Goal: Task Accomplishment & Management: Complete application form

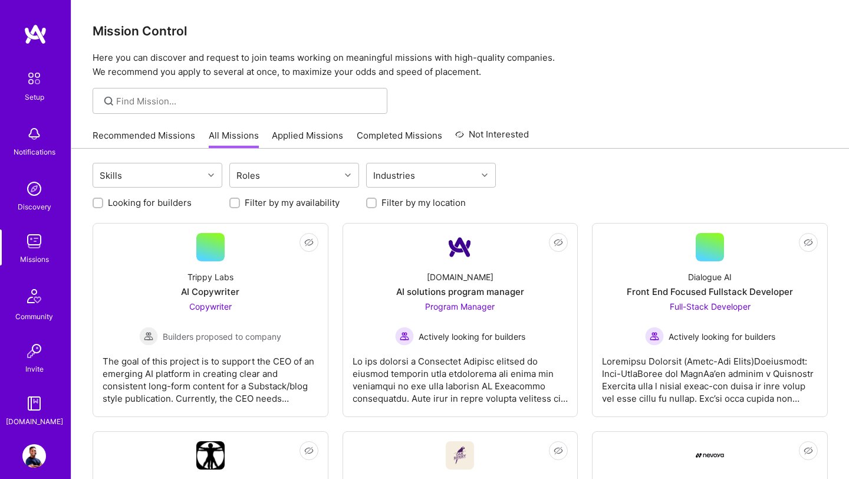
click at [40, 39] on img at bounding box center [36, 34] width 24 height 21
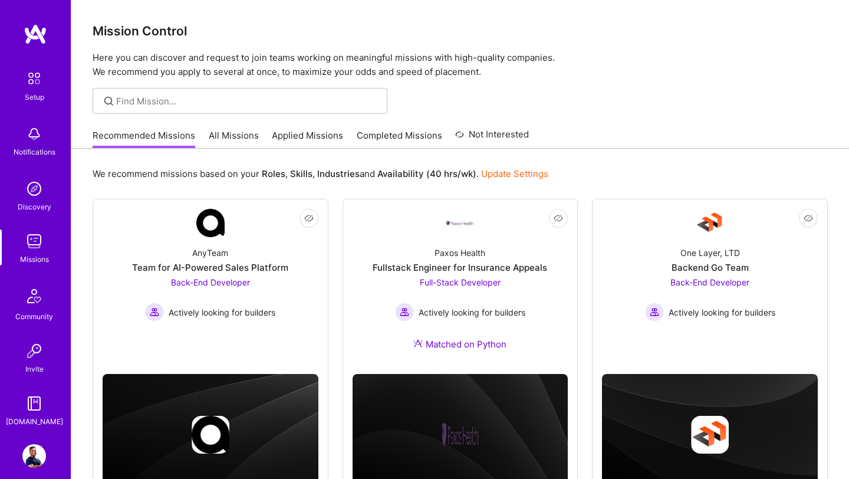
click at [35, 253] on div "Missions" at bounding box center [34, 259] width 29 height 12
click at [36, 249] on img at bounding box center [34, 241] width 24 height 24
click at [284, 143] on link "Applied Missions" at bounding box center [307, 138] width 71 height 19
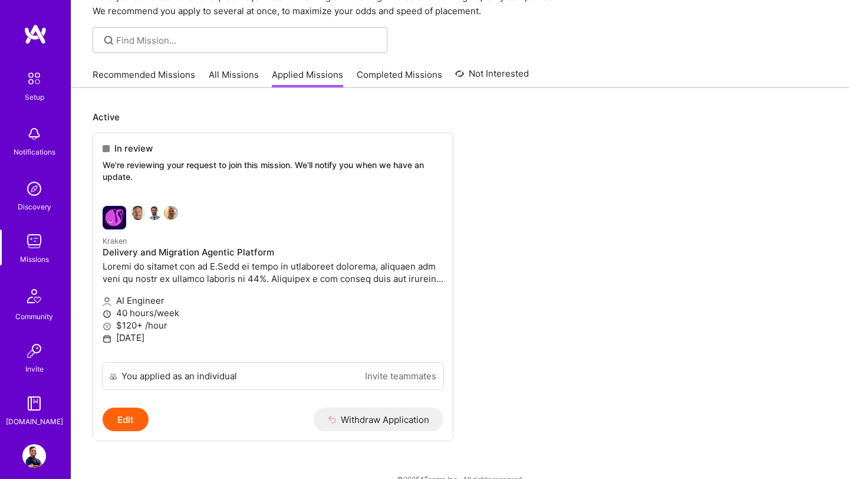
scroll to position [63, 0]
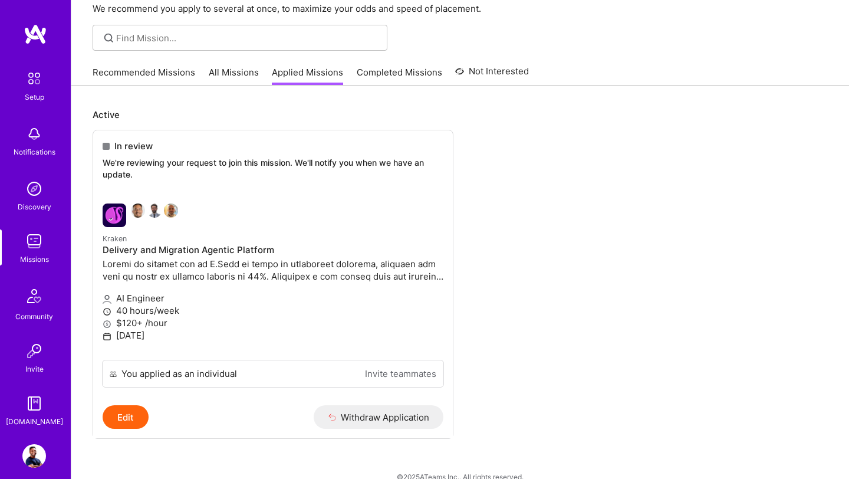
click at [167, 68] on link "Recommended Missions" at bounding box center [144, 75] width 103 height 19
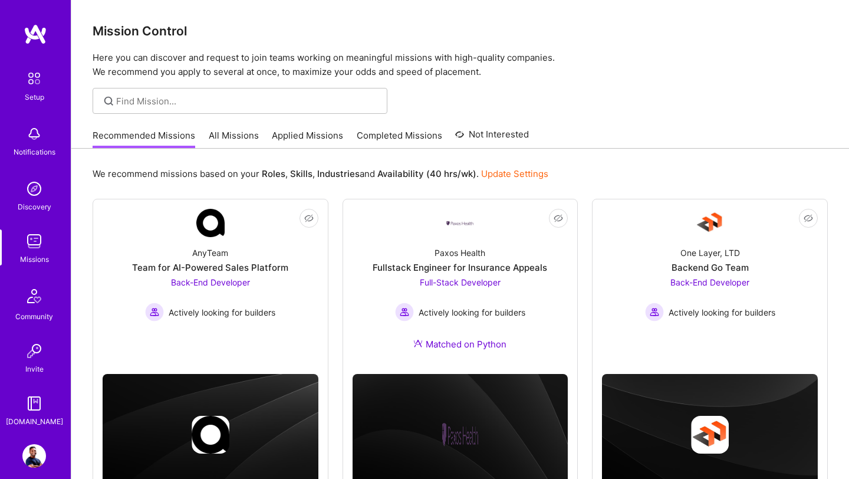
click at [236, 139] on link "All Missions" at bounding box center [234, 138] width 50 height 19
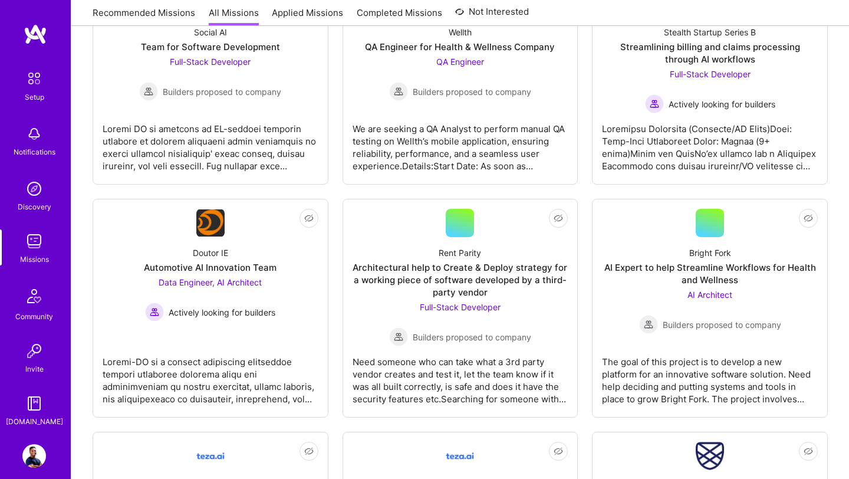
scroll to position [1115, 0]
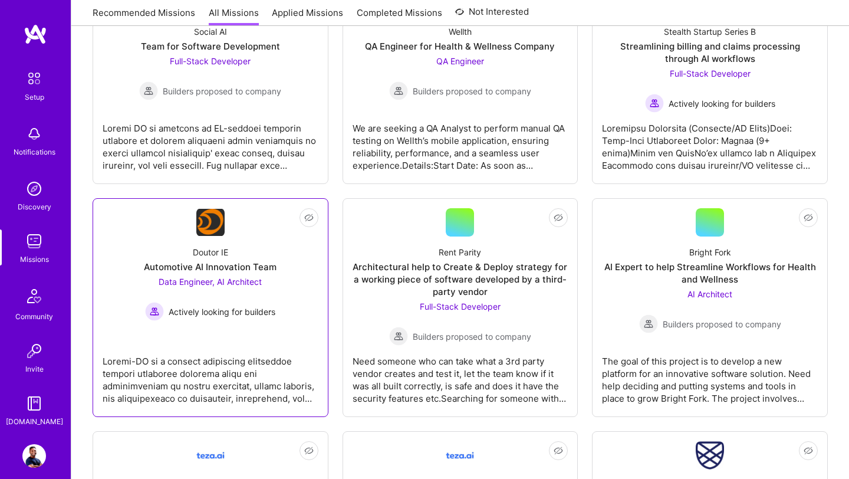
click at [242, 273] on div "Doutor IE Automotive AI Innovation Team Data Engineer, AI Architect Actively lo…" at bounding box center [211, 279] width 216 height 84
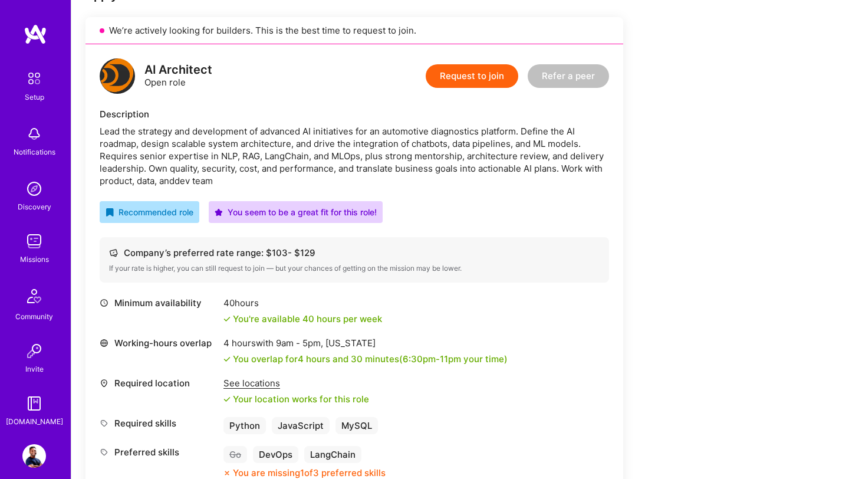
scroll to position [285, 0]
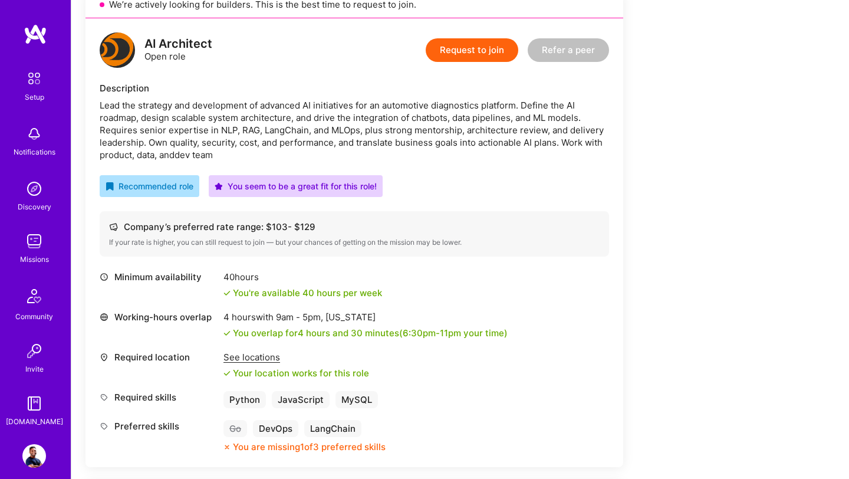
click at [247, 353] on div "See locations" at bounding box center [297, 357] width 146 height 12
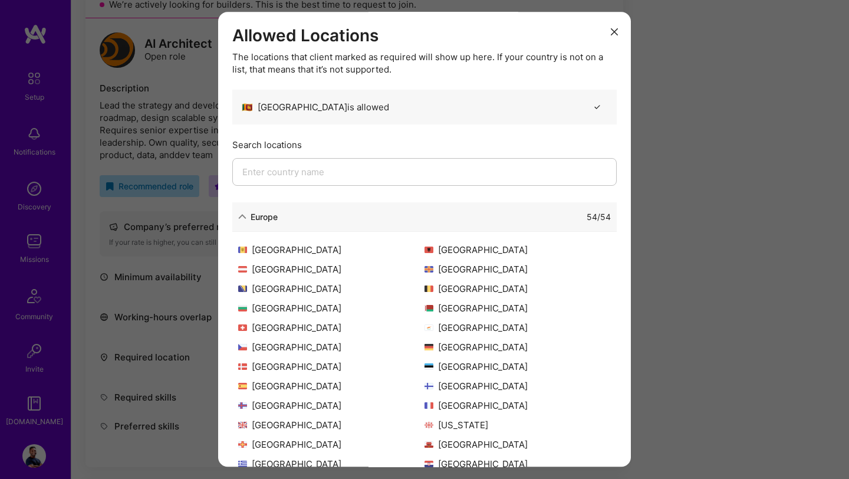
click at [615, 35] on button "modal" at bounding box center [615, 30] width 14 height 19
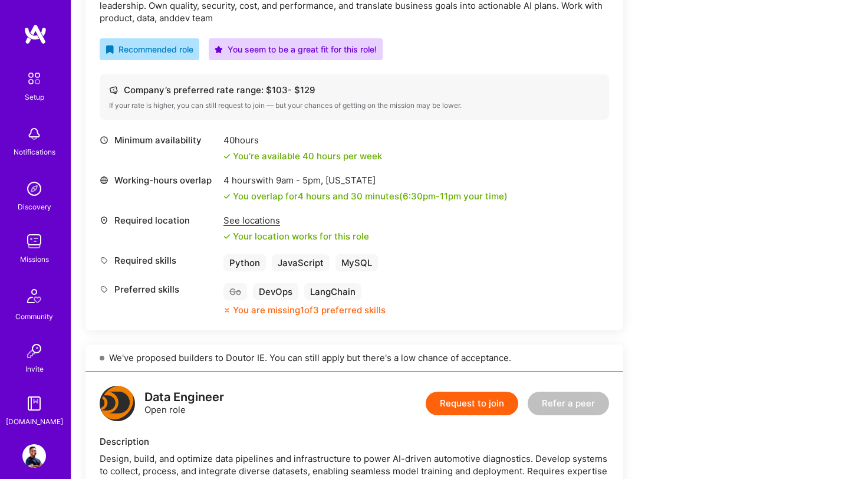
scroll to position [302, 0]
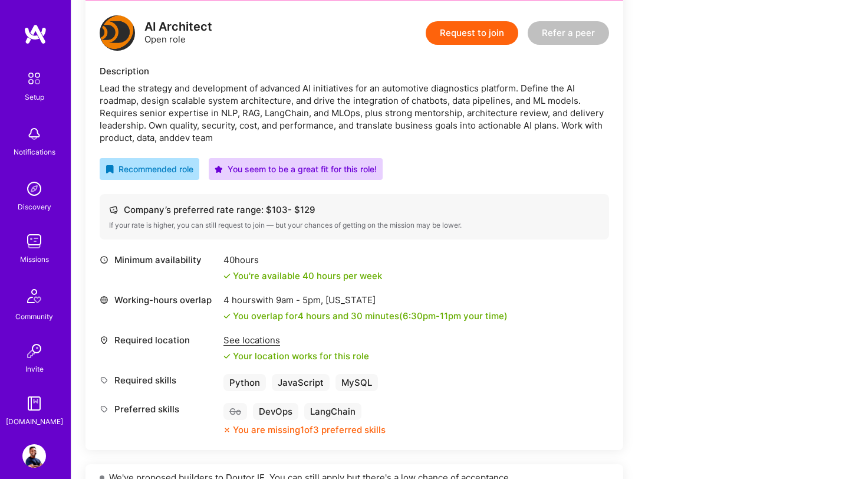
click at [482, 45] on div "Request to join Refer a peer" at bounding box center [517, 32] width 183 height 35
click at [482, 40] on button "Request to join" at bounding box center [472, 33] width 93 height 24
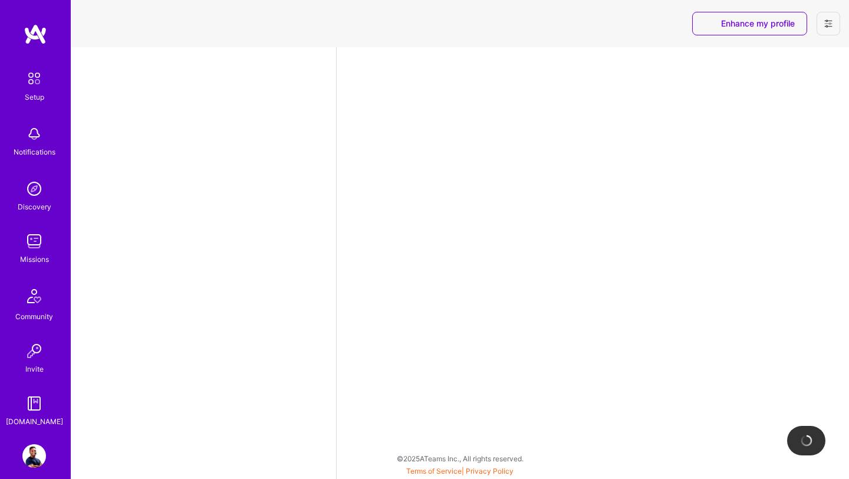
select select "US"
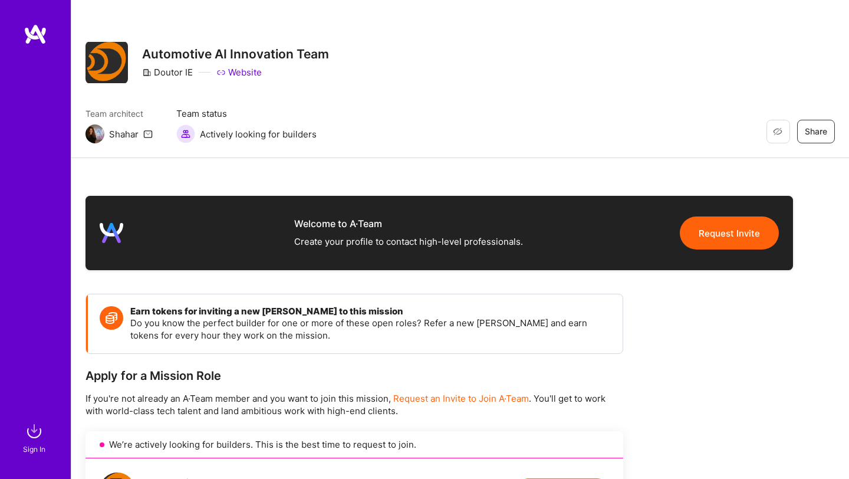
click at [242, 71] on link "Website" at bounding box center [238, 72] width 45 height 12
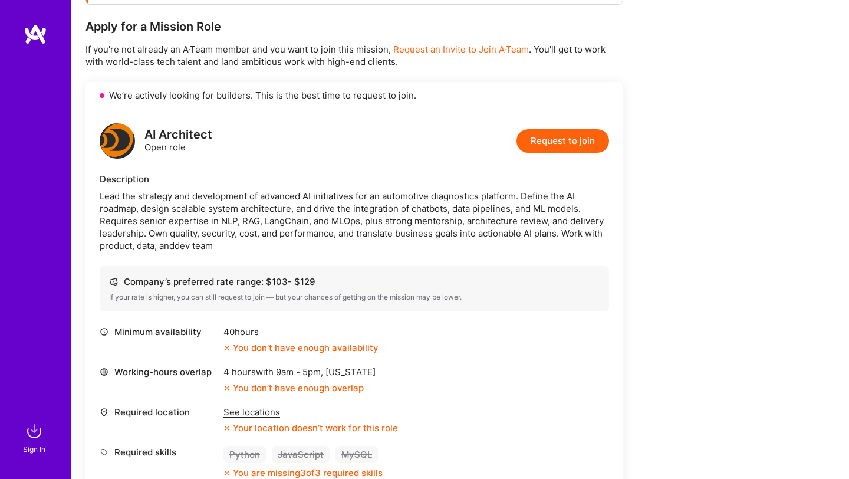
scroll to position [360, 0]
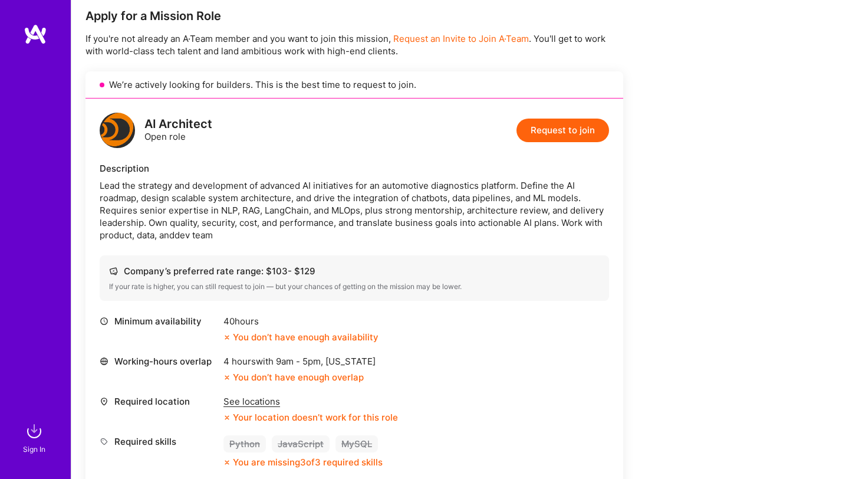
click at [260, 402] on div "See locations" at bounding box center [311, 401] width 175 height 12
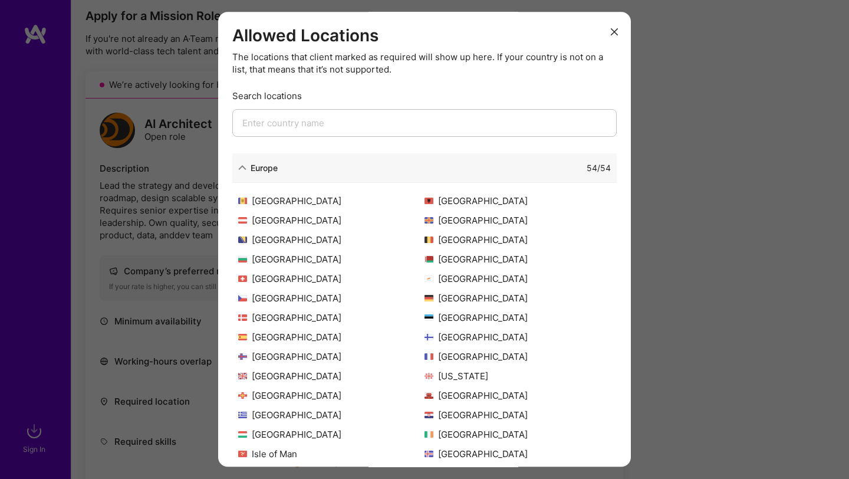
click at [395, 127] on input "modal" at bounding box center [424, 123] width 385 height 28
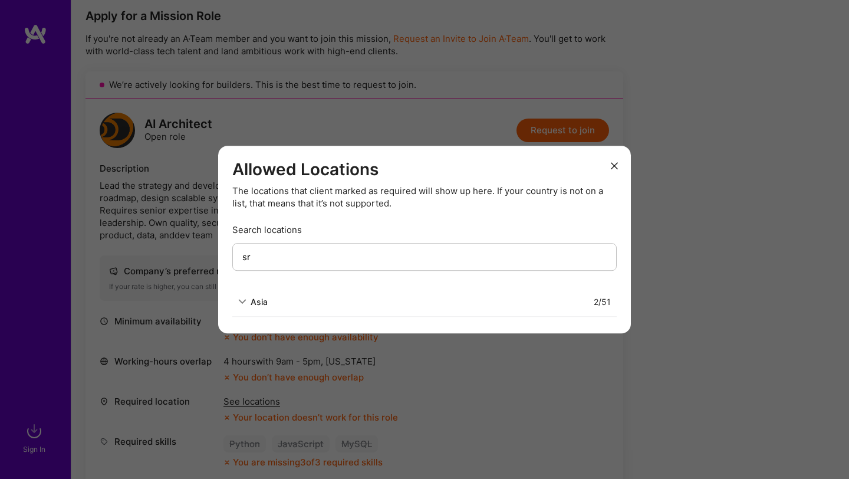
type input "sr"
click at [613, 170] on button "modal" at bounding box center [615, 164] width 14 height 19
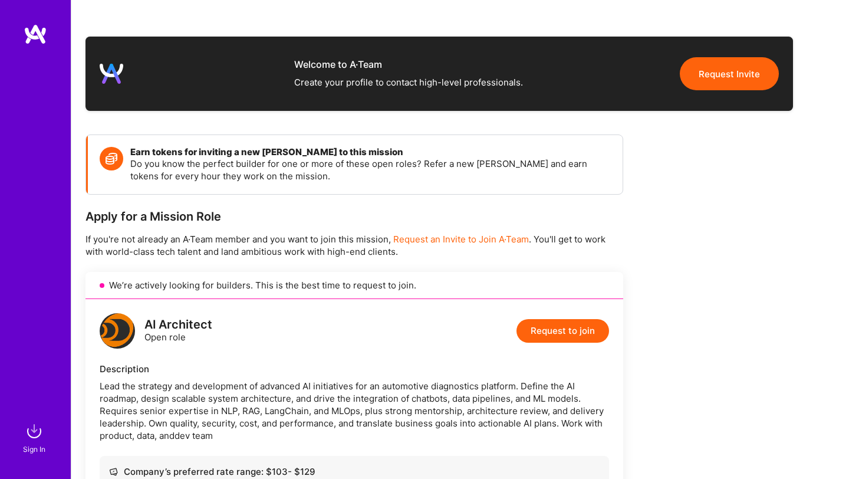
scroll to position [0, 0]
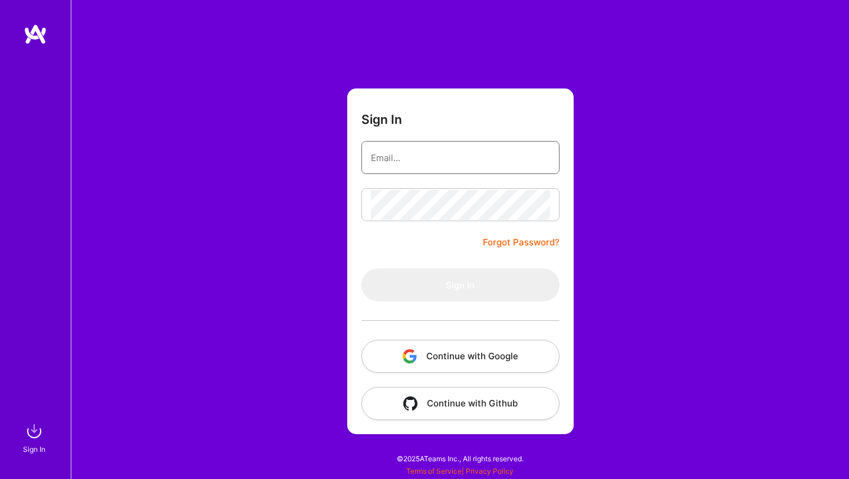
click at [520, 163] on input "email" at bounding box center [460, 158] width 179 height 30
type input "[EMAIL_ADDRESS][DOMAIN_NAME]"
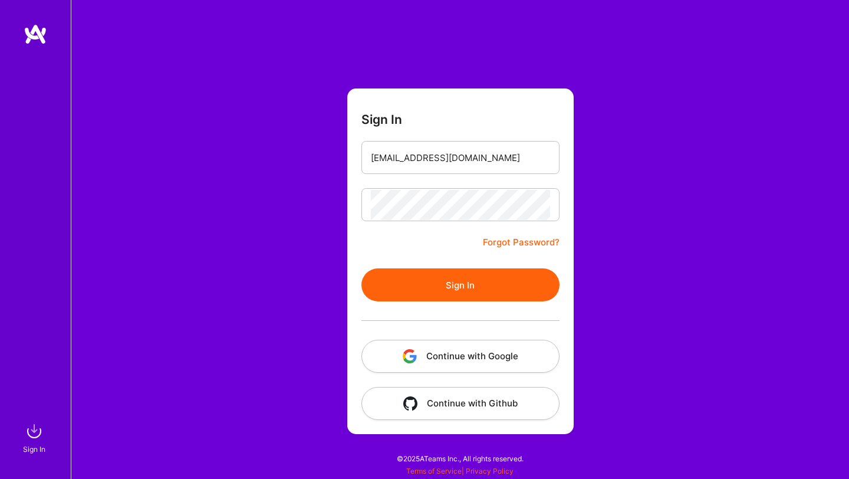
click at [462, 287] on button "Sign In" at bounding box center [461, 284] width 198 height 33
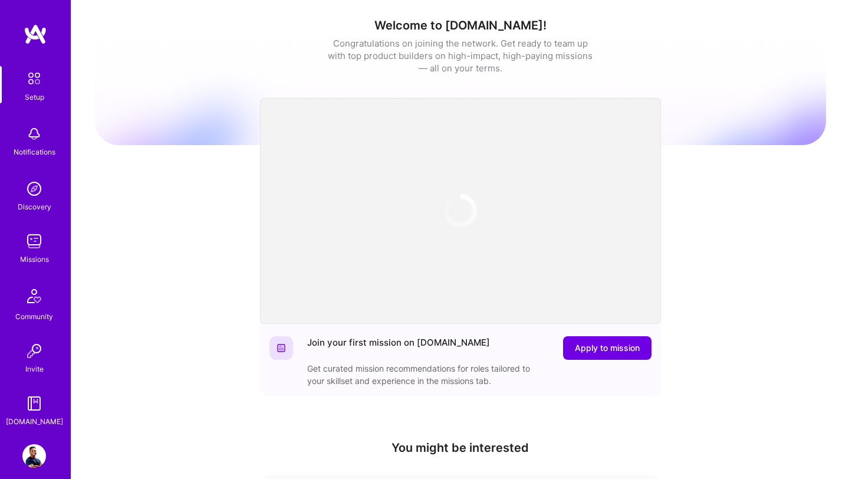
click at [40, 249] on img at bounding box center [34, 241] width 24 height 24
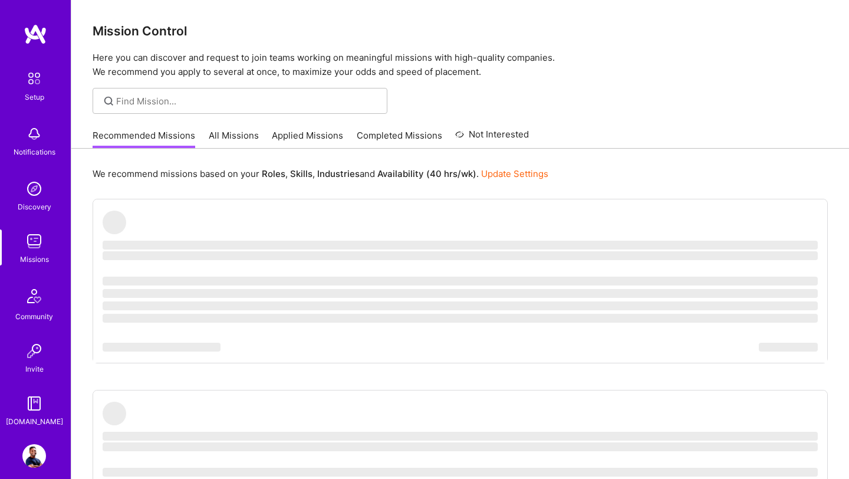
click at [236, 141] on link "All Missions" at bounding box center [234, 138] width 50 height 19
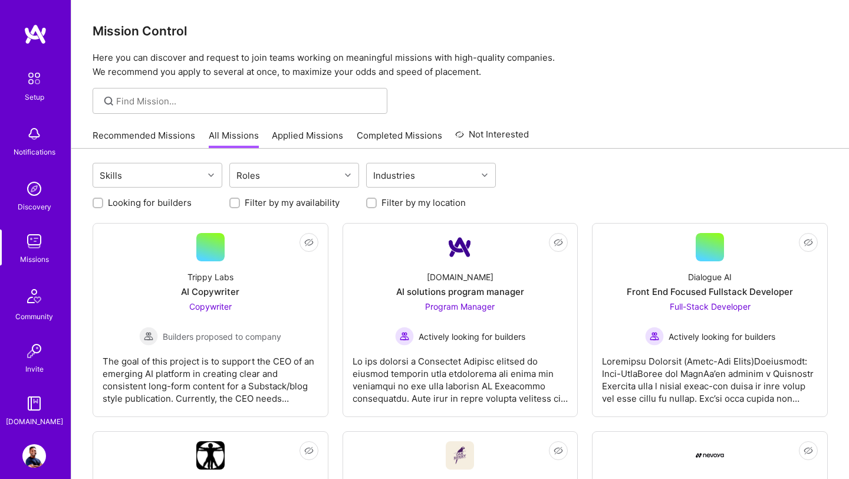
click at [100, 206] on input "Looking for builders" at bounding box center [99, 203] width 8 height 8
checkbox input "true"
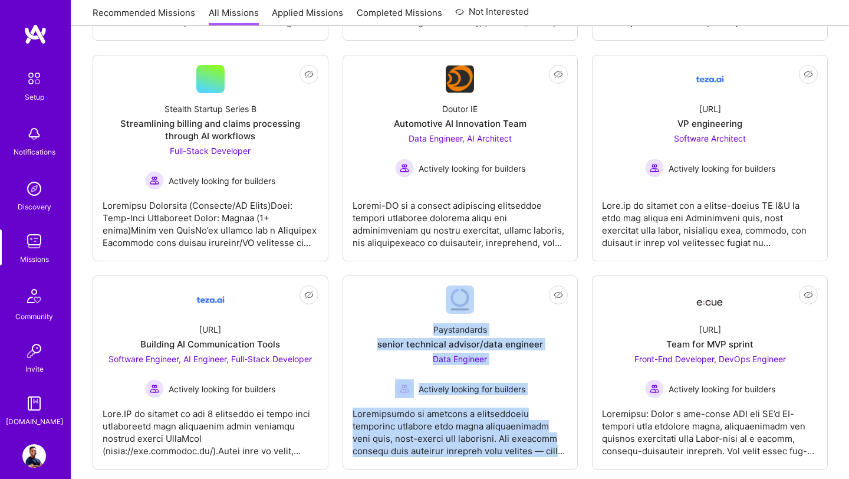
scroll to position [662, 0]
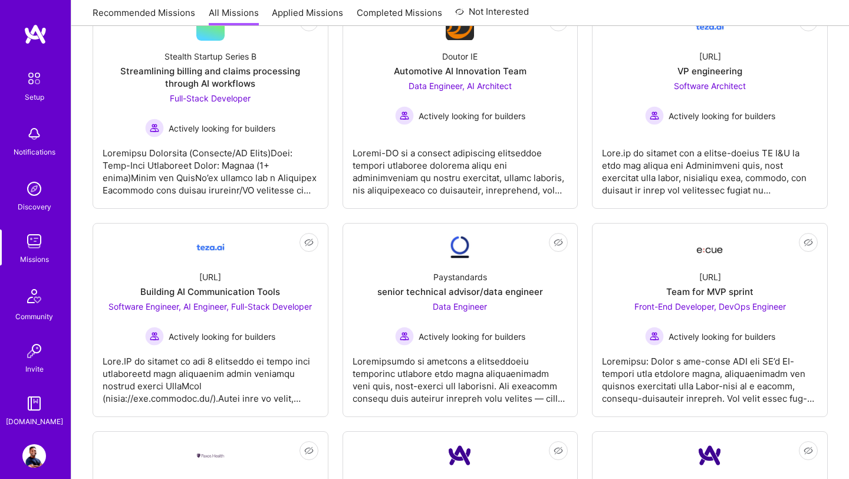
click at [79, 261] on div "Skills Roles Industries Clear All Looking for builders Filter by my availabilit…" at bounding box center [460, 389] width 778 height 1804
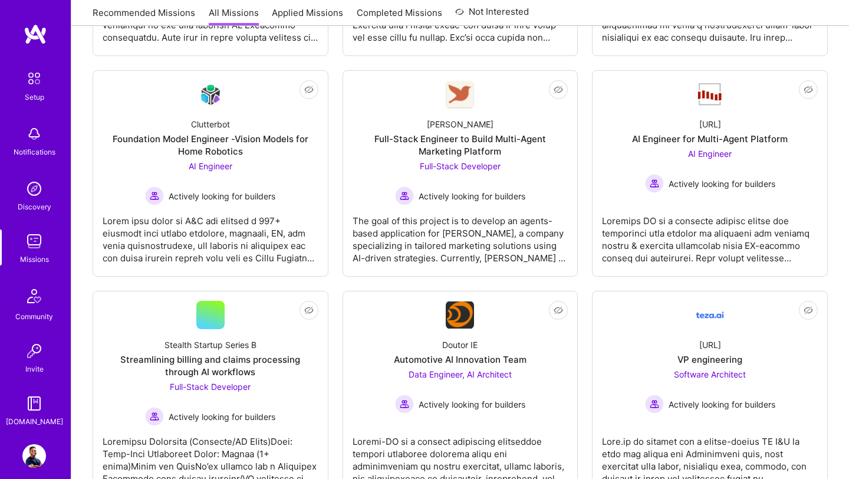
scroll to position [0, 0]
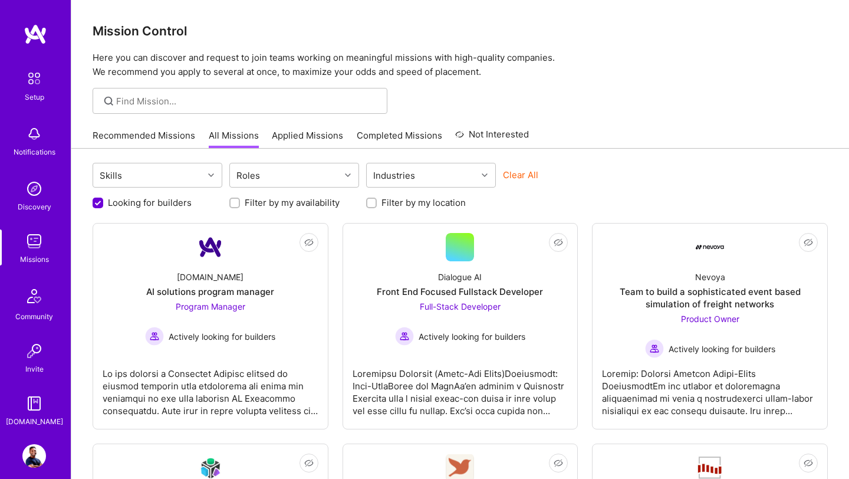
click at [34, 445] on img at bounding box center [34, 456] width 24 height 24
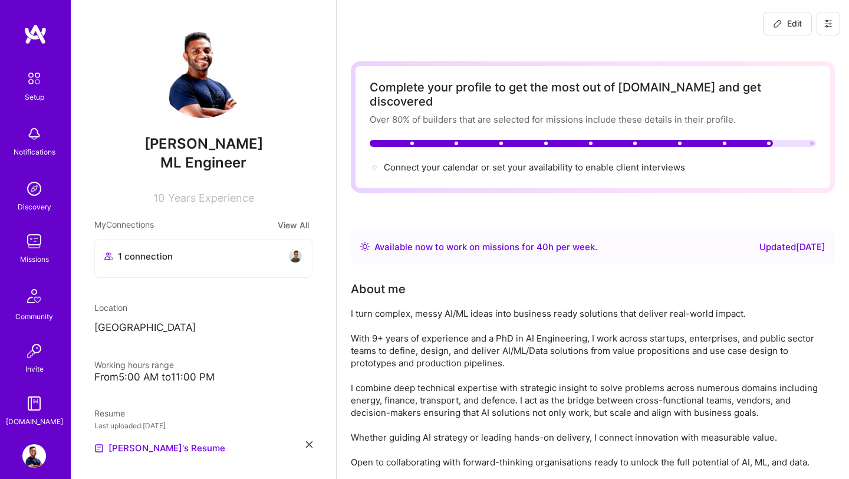
click at [175, 327] on p "[GEOGRAPHIC_DATA]" at bounding box center [203, 328] width 218 height 14
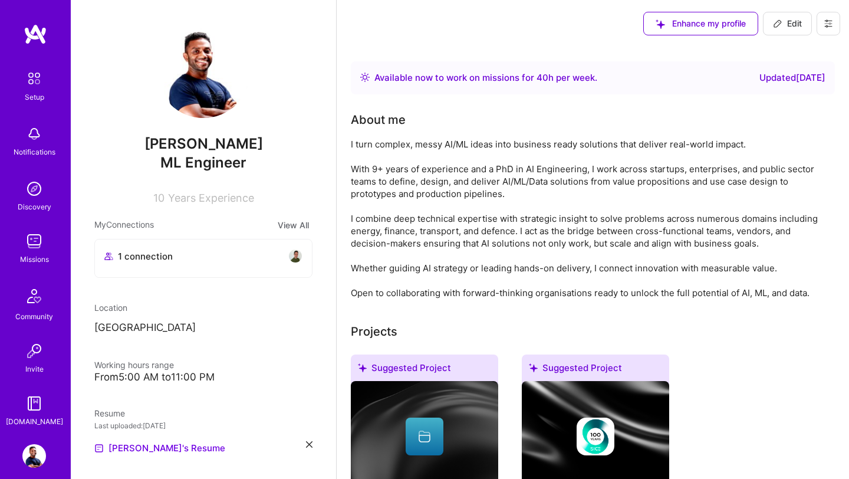
drag, startPoint x: 791, startPoint y: 22, endPoint x: 557, endPoint y: 52, distance: 235.5
click at [791, 22] on span "Edit" at bounding box center [787, 24] width 29 height 12
select select "US"
select select "Right Now"
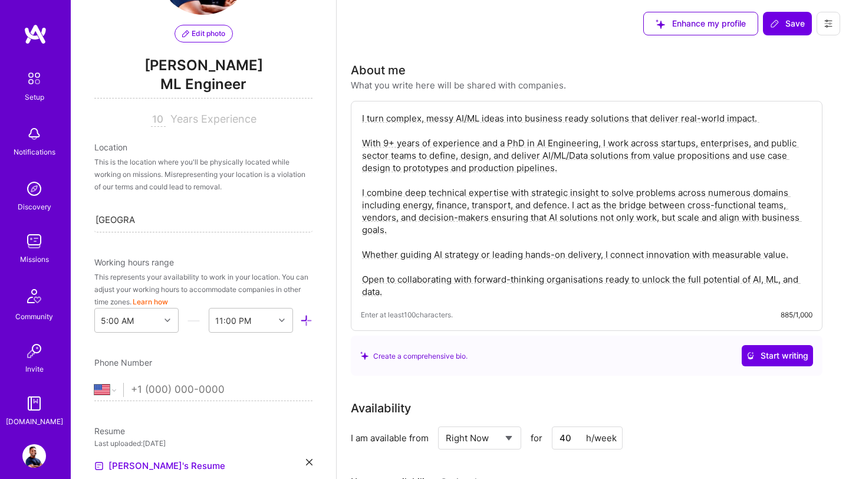
scroll to position [104, 0]
drag, startPoint x: 163, startPoint y: 215, endPoint x: 55, endPoint y: 218, distance: 108.6
type input "S"
click at [341, 39] on div "Enhance my profile Save" at bounding box center [593, 23] width 513 height 47
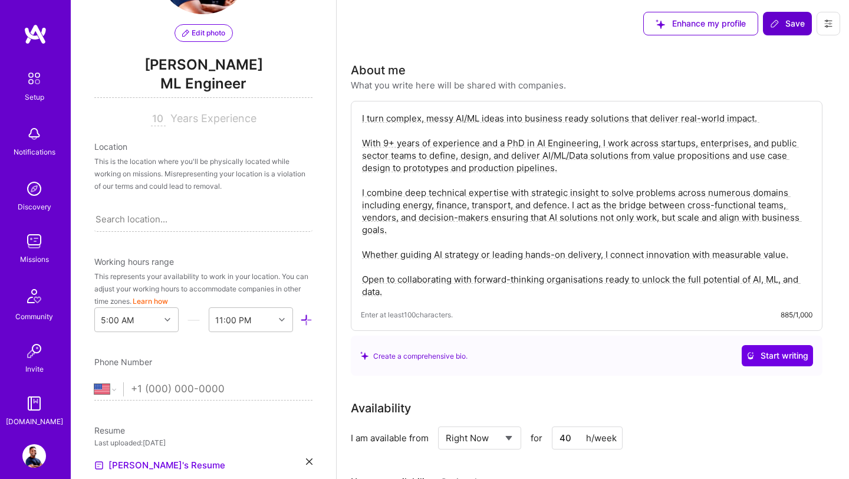
click at [777, 24] on icon at bounding box center [774, 23] width 9 height 9
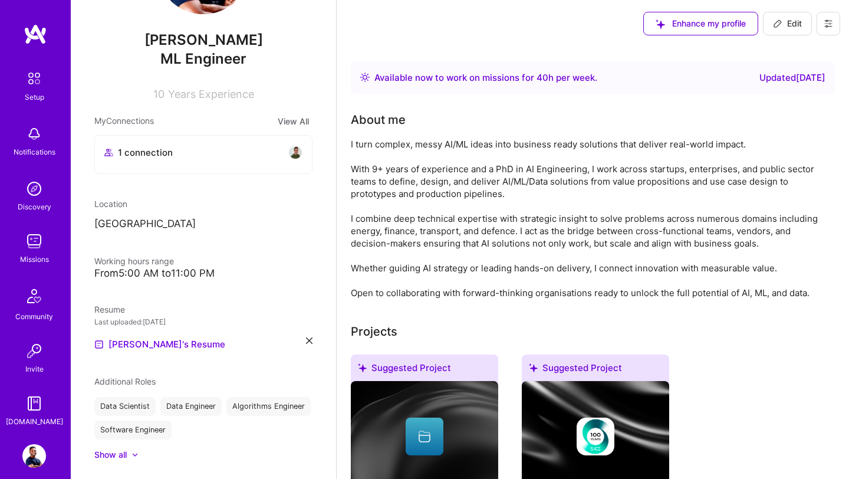
click at [777, 24] on icon at bounding box center [777, 23] width 9 height 9
select select "US"
select select "Right Now"
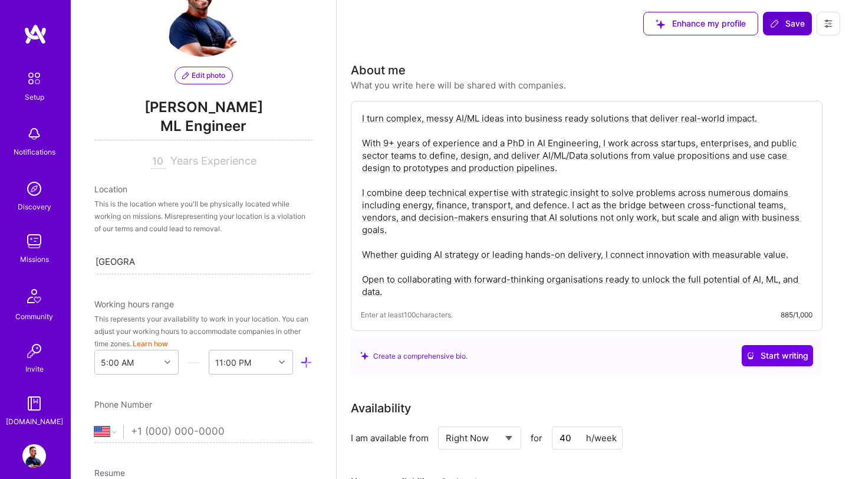
scroll to position [0, 0]
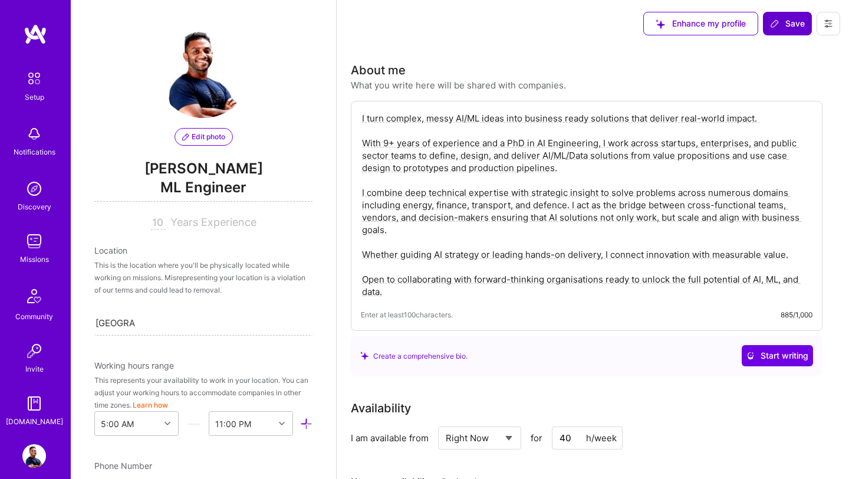
click at [167, 275] on div "This is the location where you'll be physically located while working on missio…" at bounding box center [203, 277] width 218 height 37
click at [218, 287] on div "This is the location where you'll be physically located while working on missio…" at bounding box center [203, 277] width 218 height 37
click at [207, 254] on div "Location" at bounding box center [203, 250] width 218 height 12
click at [171, 281] on div "This is the location where you'll be physically located while working on missio…" at bounding box center [203, 277] width 218 height 37
click at [149, 329] on div "Sri Lanka Sri Lanka" at bounding box center [203, 322] width 218 height 25
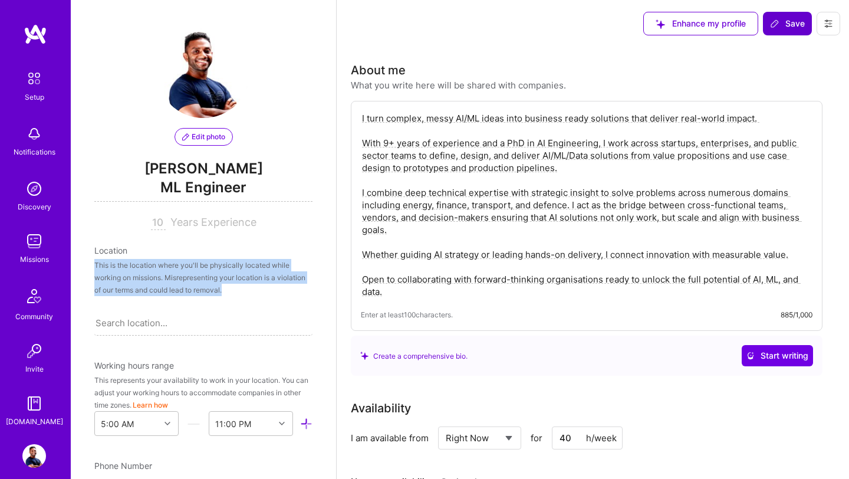
drag, startPoint x: 96, startPoint y: 266, endPoint x: 225, endPoint y: 290, distance: 131.9
click at [226, 290] on div "This is the location where you'll be physically located while working on missio…" at bounding box center [203, 277] width 218 height 37
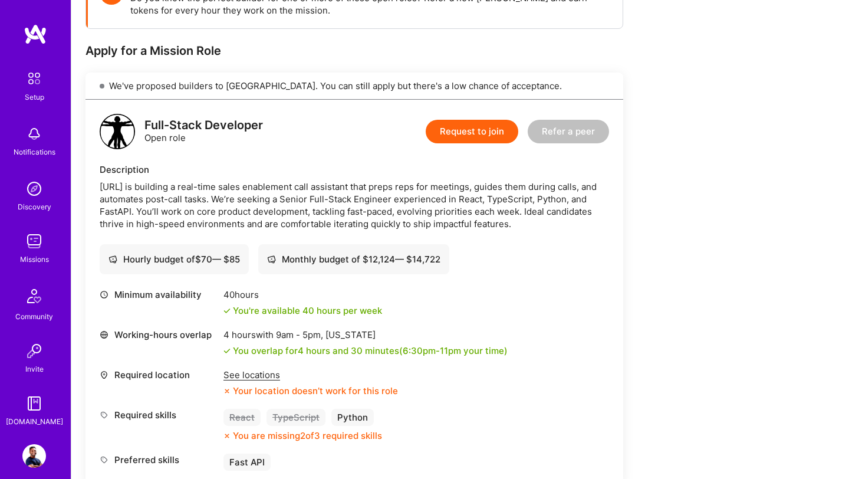
scroll to position [204, 0]
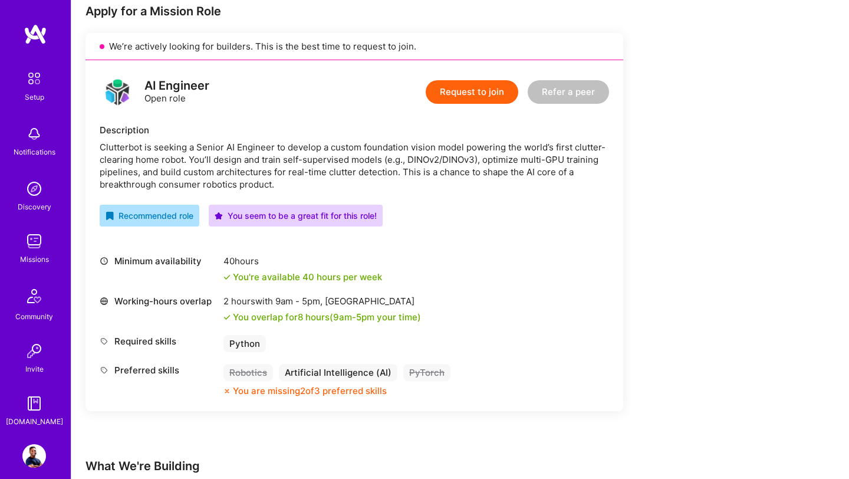
scroll to position [240, 0]
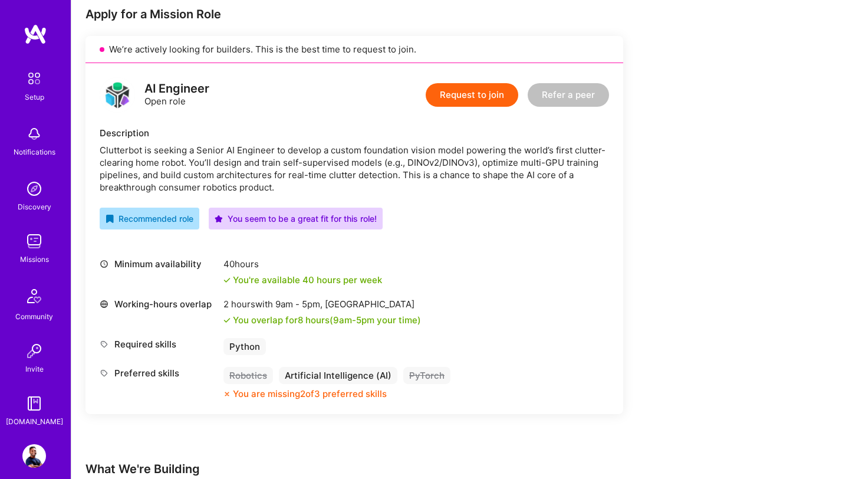
click at [465, 97] on button "Request to join" at bounding box center [472, 95] width 93 height 24
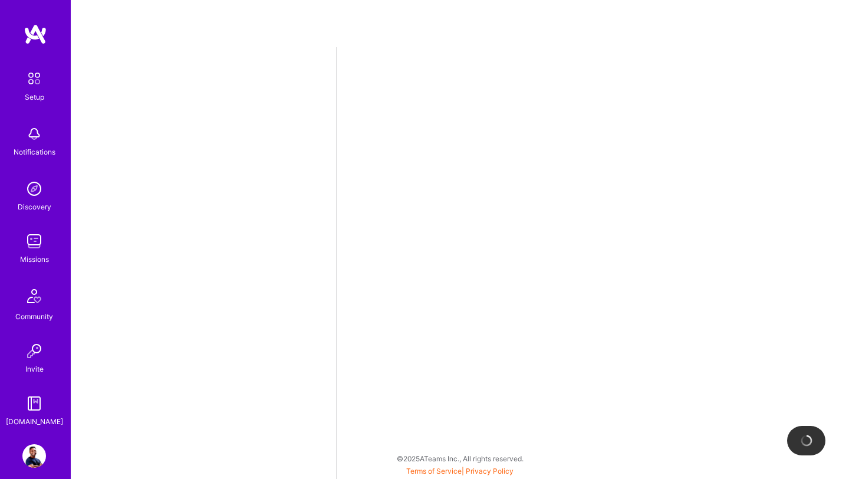
select select "US"
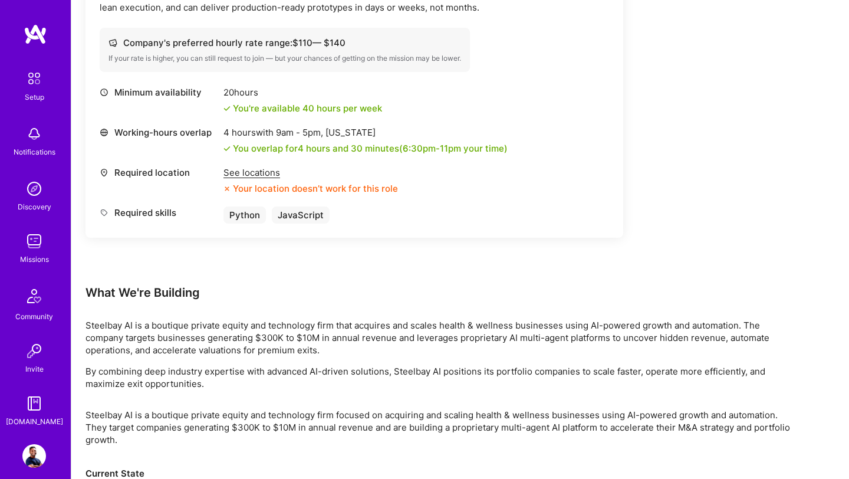
scroll to position [449, 0]
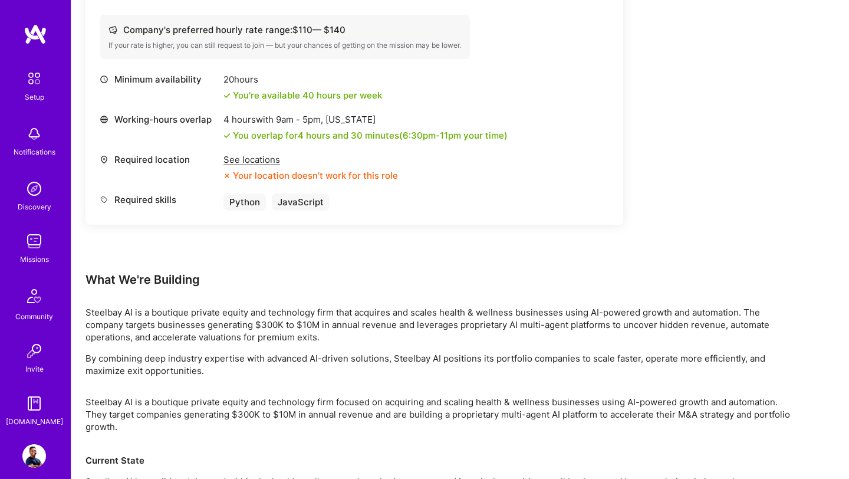
click at [132, 161] on div "Required location" at bounding box center [159, 159] width 118 height 12
click at [106, 160] on icon at bounding box center [104, 159] width 9 height 9
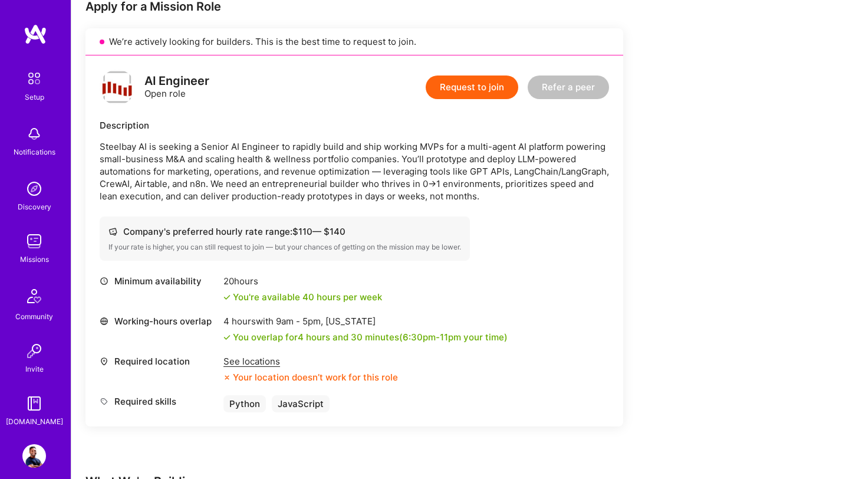
scroll to position [247, 0]
click at [497, 92] on button "Request to join" at bounding box center [472, 88] width 93 height 24
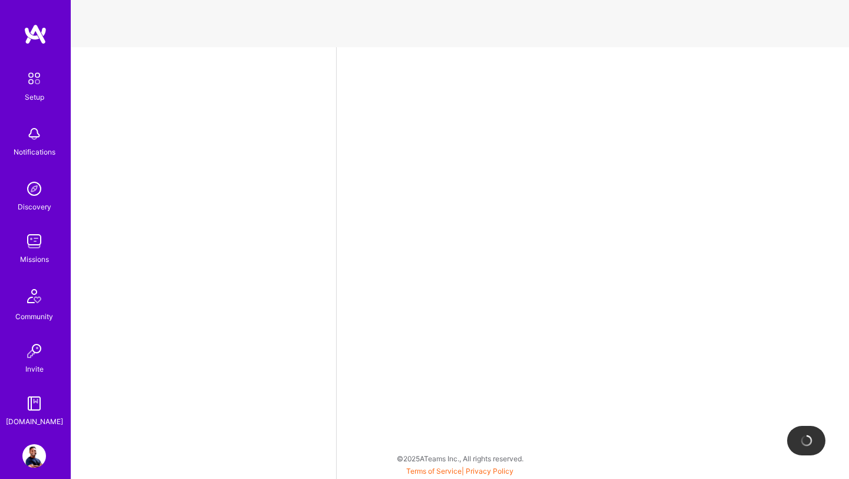
select select "US"
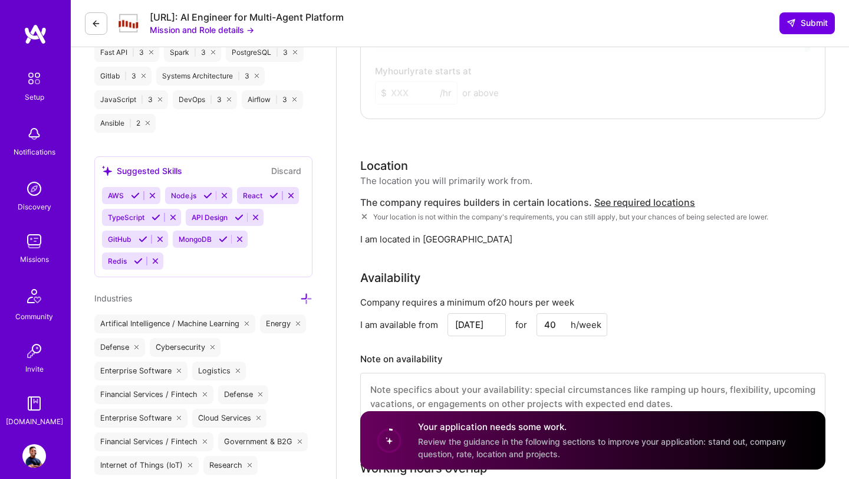
scroll to position [925, 0]
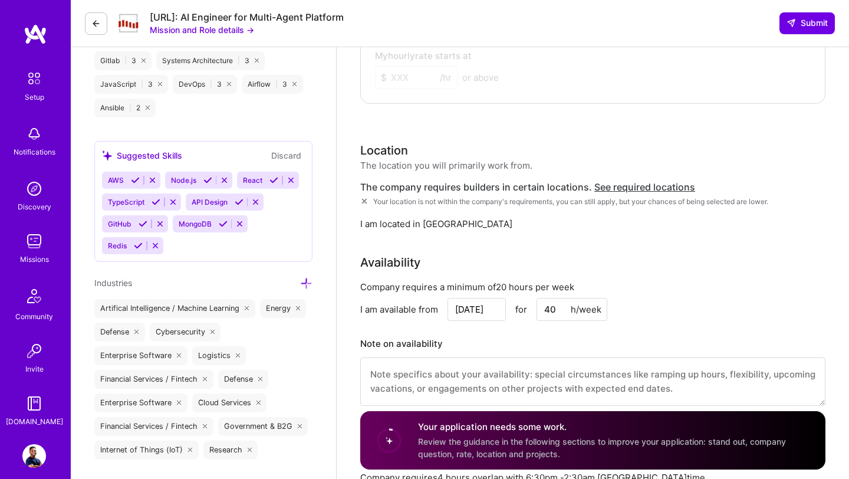
click at [41, 36] on img at bounding box center [36, 34] width 24 height 21
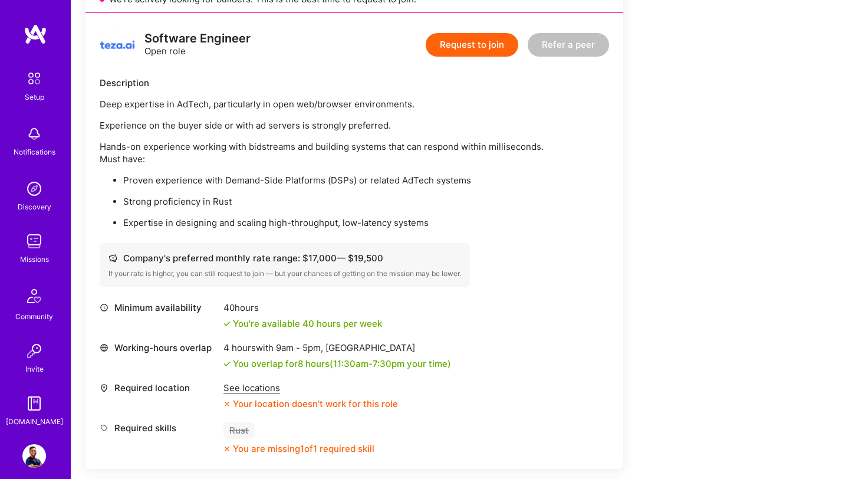
scroll to position [315, 0]
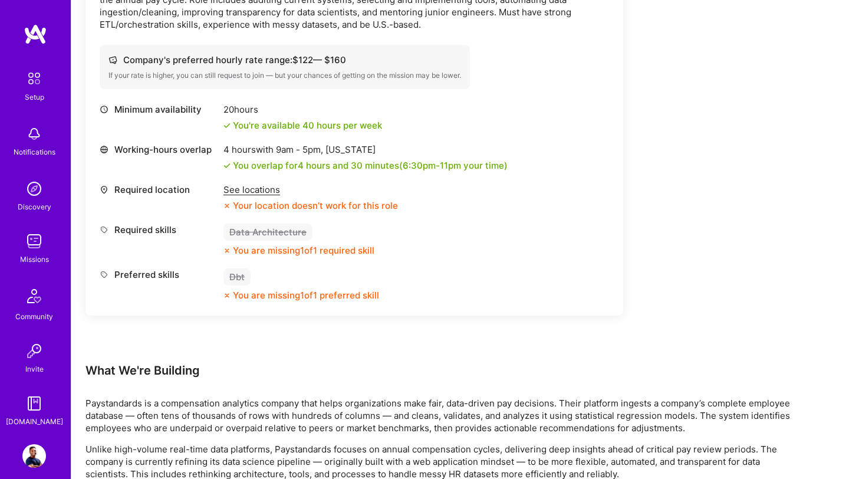
scroll to position [253, 0]
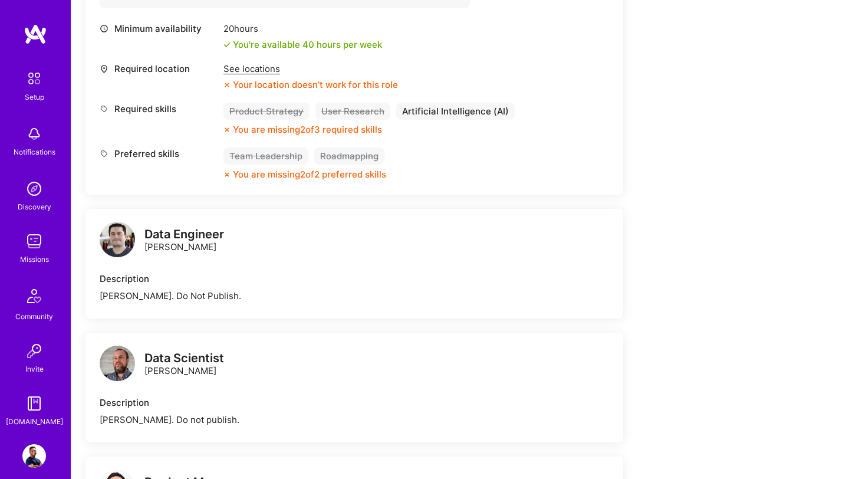
scroll to position [507, 0]
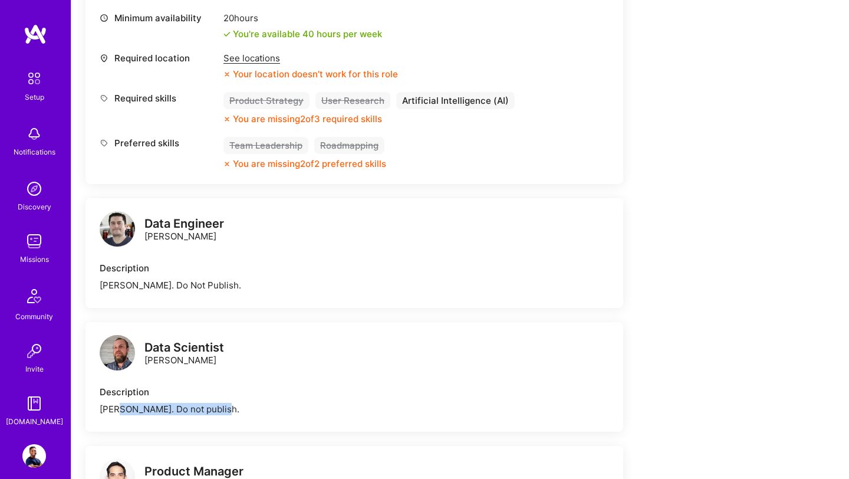
drag, startPoint x: 122, startPoint y: 411, endPoint x: 229, endPoint y: 409, distance: 107.4
click at [229, 409] on div "[PERSON_NAME]. Do not publish." at bounding box center [355, 409] width 510 height 12
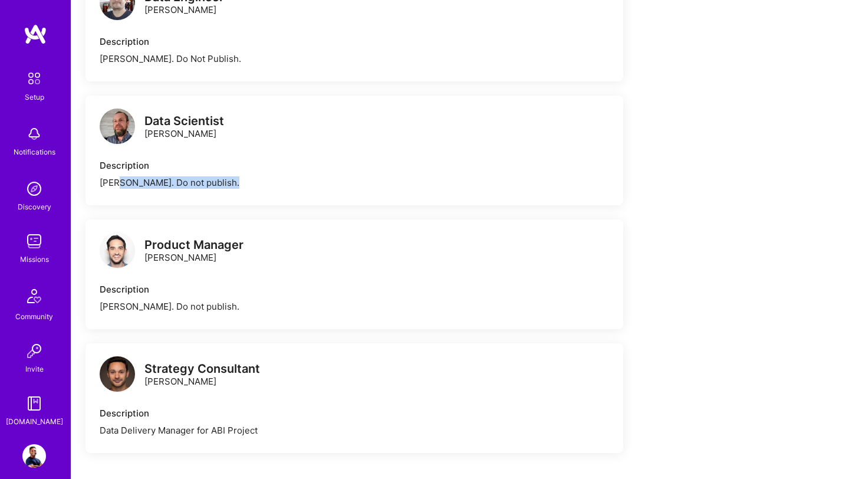
scroll to position [692, 0]
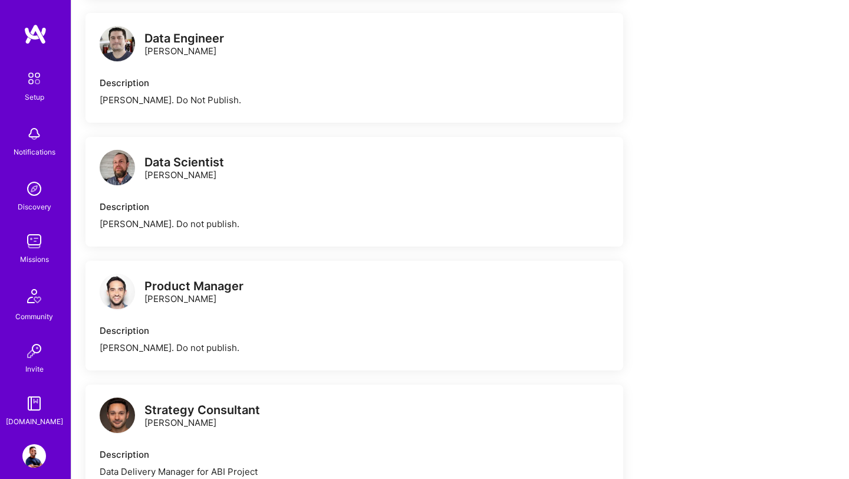
click at [159, 106] on div "[PERSON_NAME]. Do Not Publish." at bounding box center [355, 100] width 510 height 12
click at [173, 101] on div "[PERSON_NAME]. Do Not Publish." at bounding box center [355, 100] width 510 height 12
click at [122, 170] on img at bounding box center [117, 167] width 35 height 35
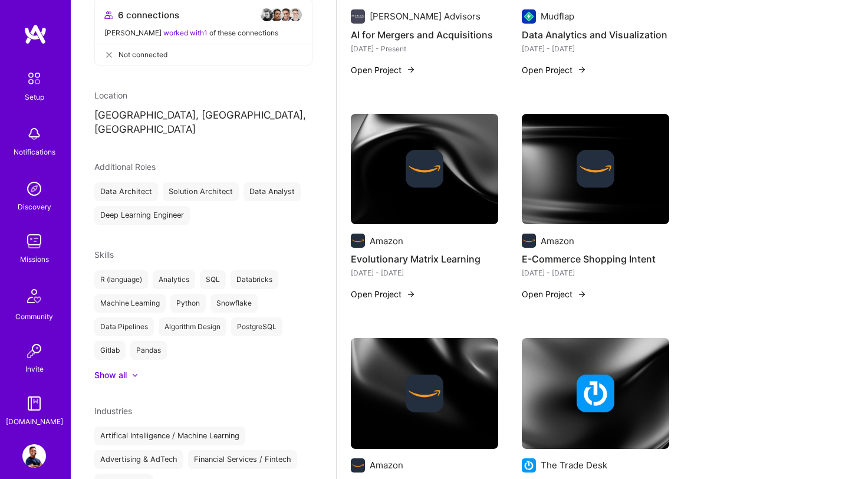
scroll to position [471, 0]
